Goal: Navigation & Orientation: Find specific page/section

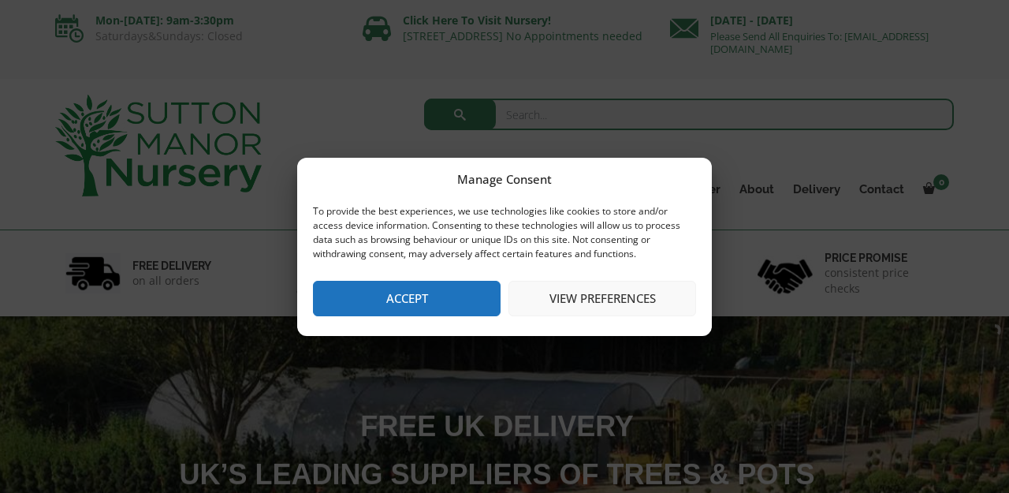
click at [470, 298] on button "Accept" at bounding box center [407, 298] width 188 height 35
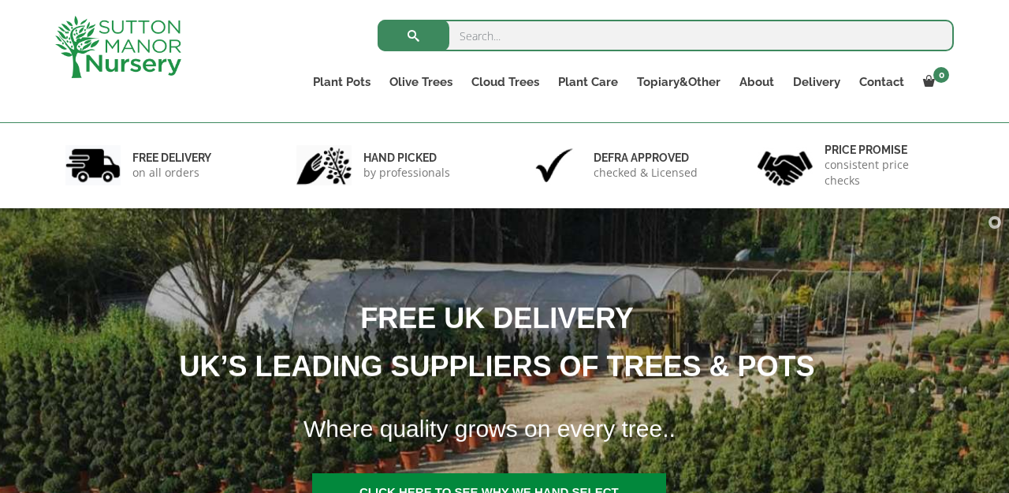
scroll to position [74, 0]
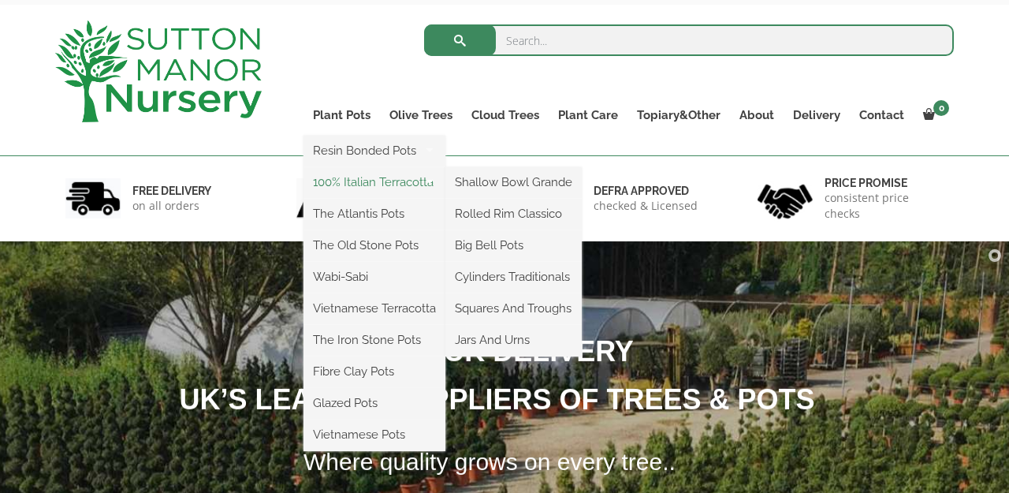
click at [351, 181] on link "100% Italian Terracotta" at bounding box center [375, 182] width 142 height 24
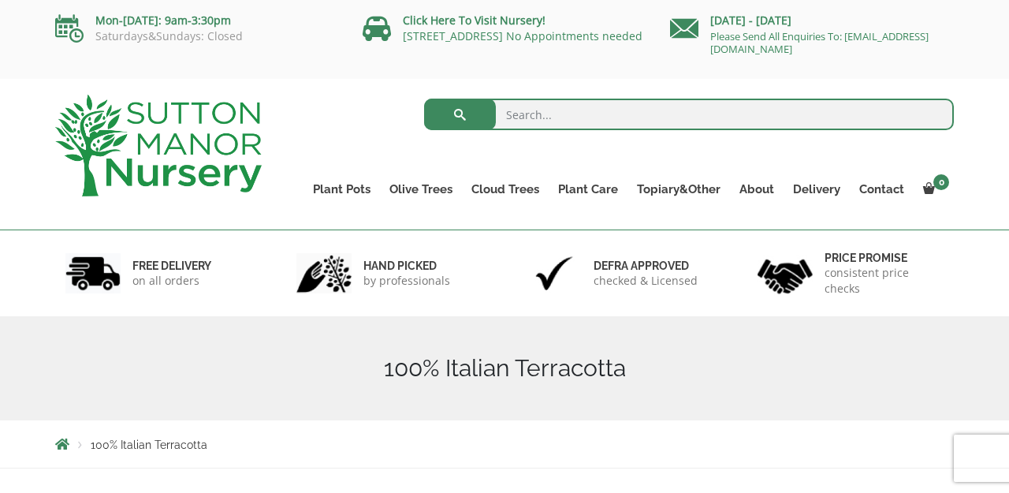
click at [985, 229] on div "Search for: Plant Pots Resin Bonded Pots The Amalfi Pots The Milan Pots The Cap…" at bounding box center [504, 154] width 1009 height 151
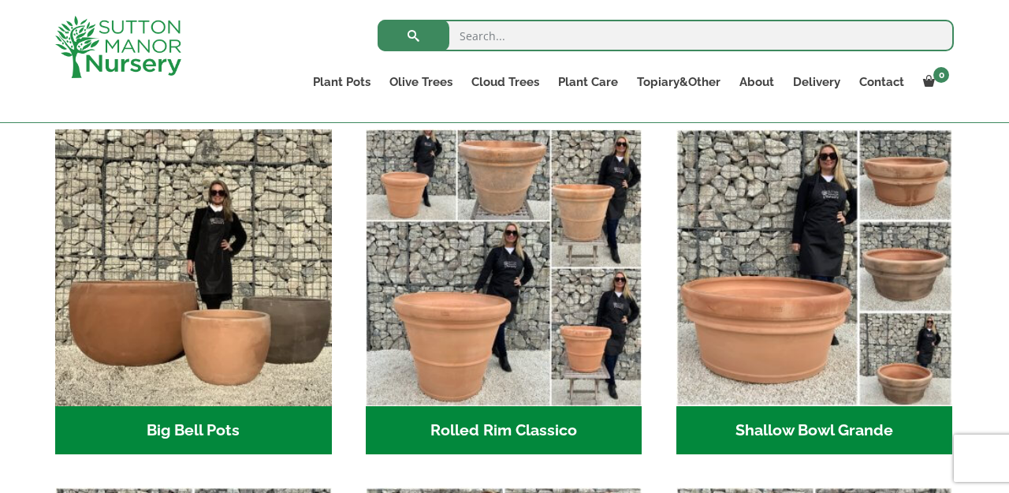
scroll to position [484, 0]
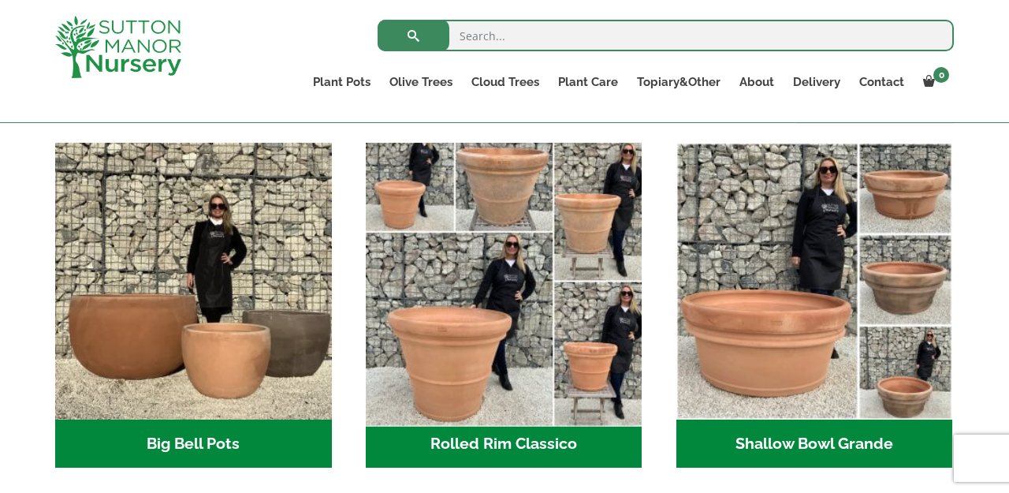
click at [521, 295] on img "Visit product category Rolled Rim Classico" at bounding box center [504, 281] width 290 height 290
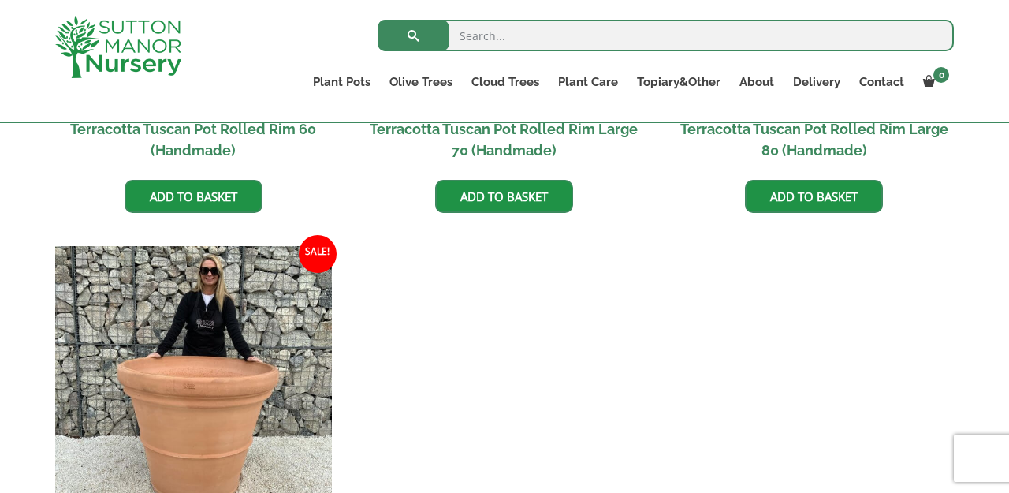
scroll to position [1404, 0]
